Goal: Task Accomplishment & Management: Use online tool/utility

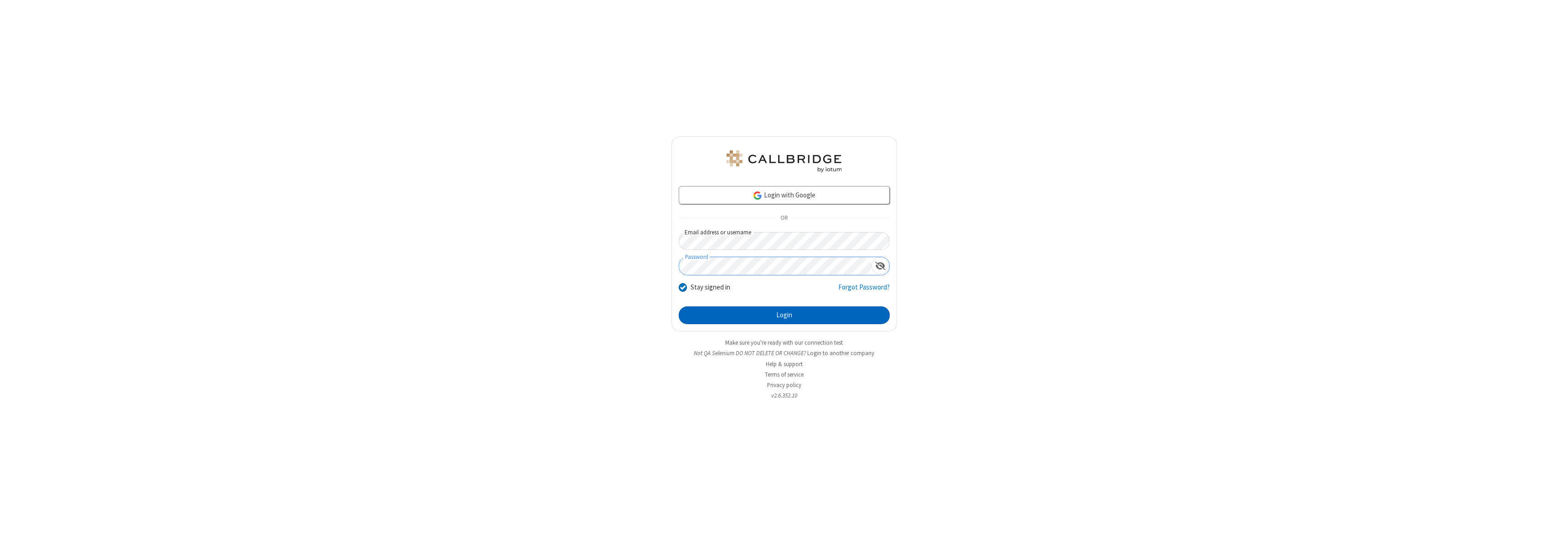
click at [784, 315] on button "Login" at bounding box center [784, 316] width 211 height 18
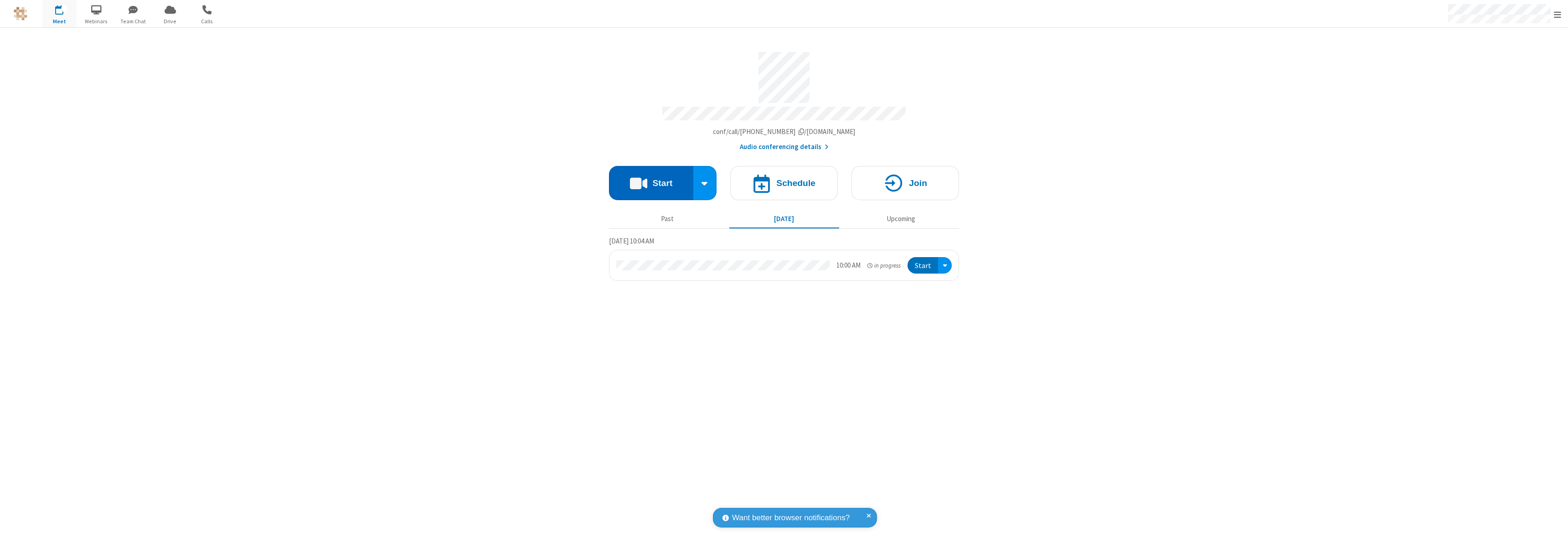
click at [651, 178] on button "Start" at bounding box center [651, 183] width 84 height 34
